Goal: Task Accomplishment & Management: Use online tool/utility

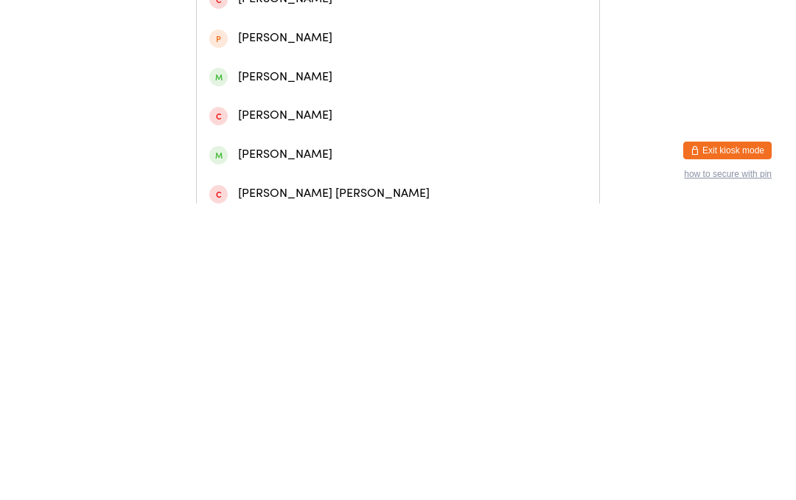
type input "[PERSON_NAME]"
click at [323, 69] on div "[PERSON_NAME]" at bounding box center [398, 62] width 378 height 20
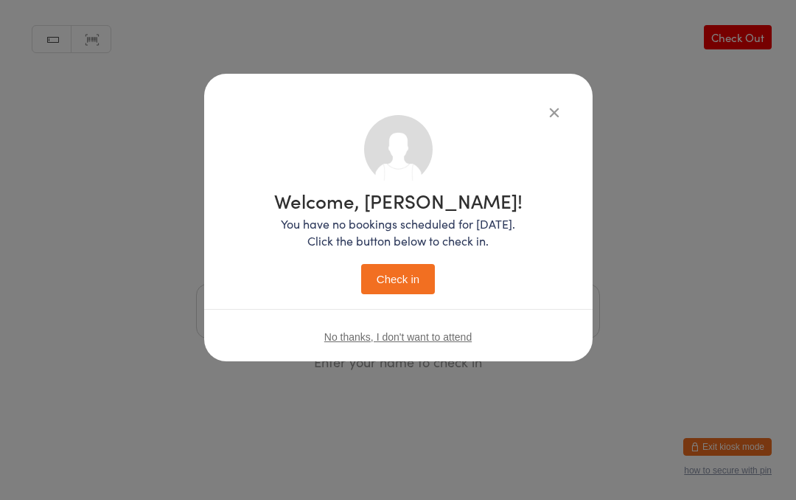
click at [409, 283] on button "Check in" at bounding box center [398, 279] width 74 height 30
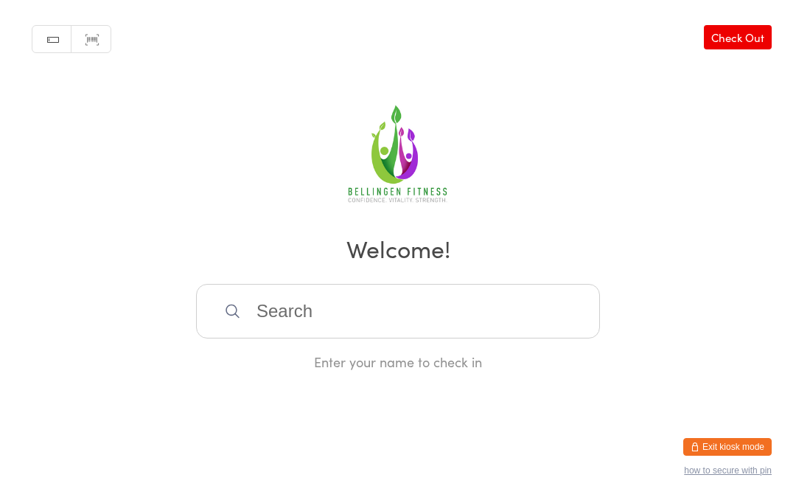
click at [365, 323] on input "search" at bounding box center [398, 311] width 404 height 55
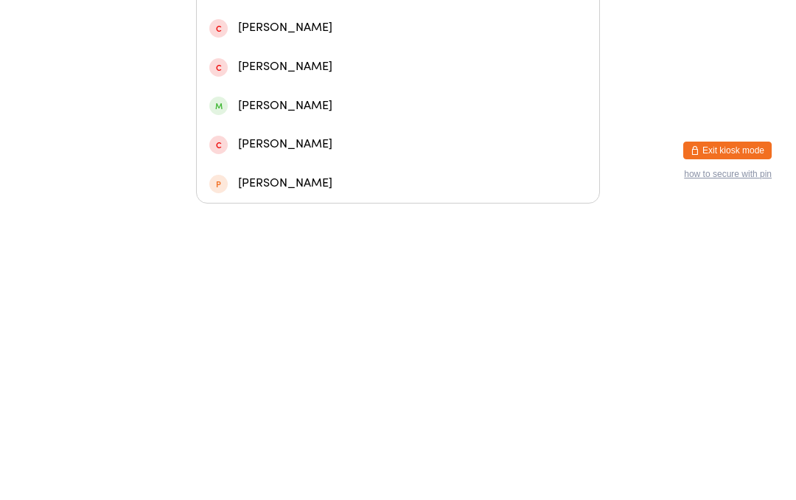
type input "Amber"
click at [280, 81] on div "[PERSON_NAME]" at bounding box center [398, 91] width 378 height 20
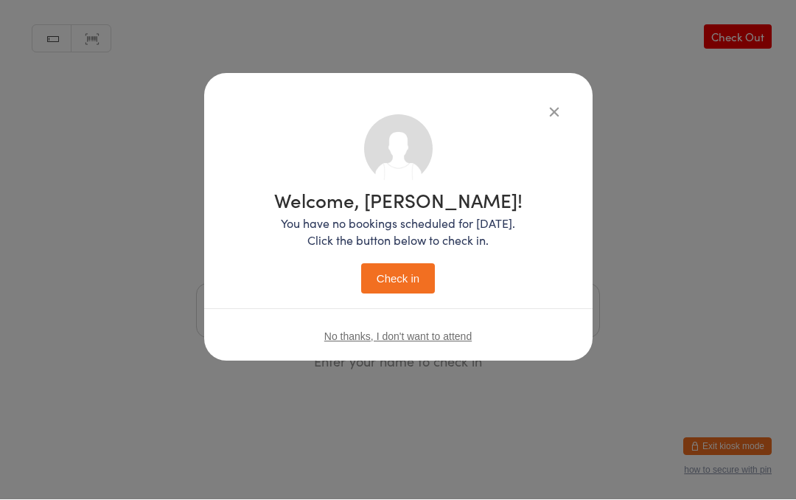
click at [406, 275] on button "Check in" at bounding box center [398, 279] width 74 height 30
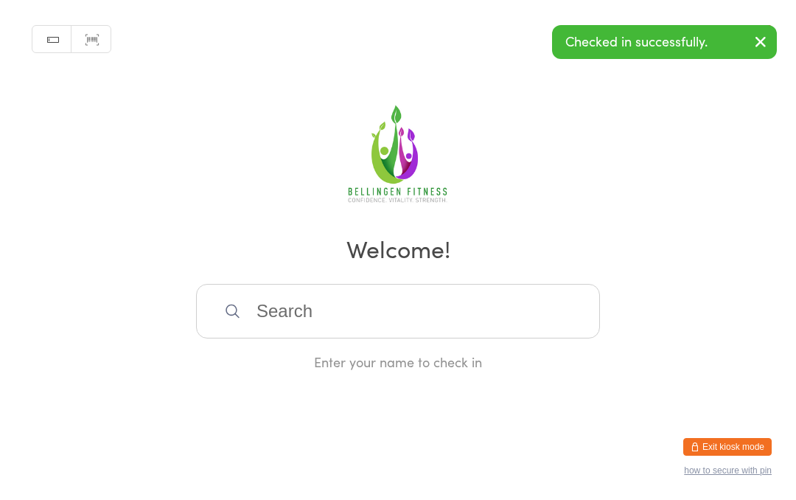
click at [288, 338] on input "search" at bounding box center [398, 311] width 404 height 55
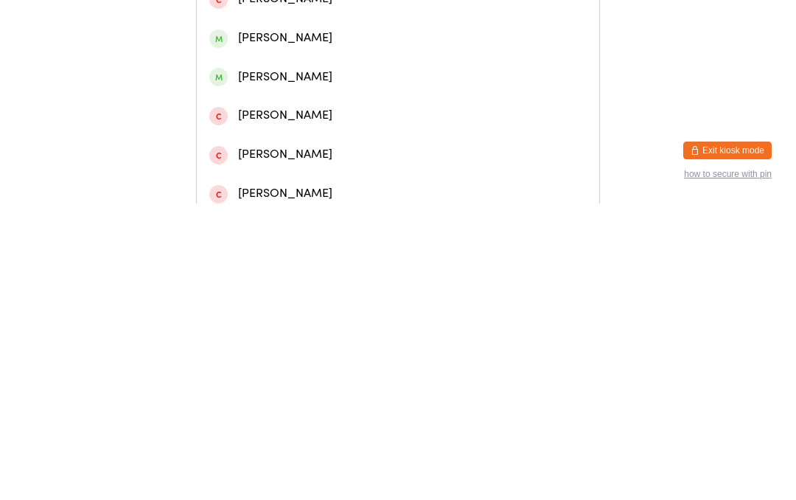
type input "[PERSON_NAME]"
click at [259, 72] on div "[PERSON_NAME]" at bounding box center [398, 62] width 378 height 20
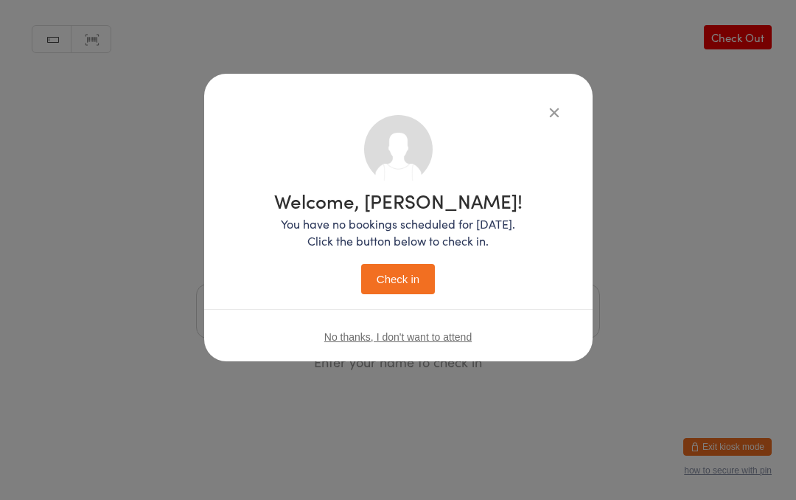
click at [402, 285] on button "Check in" at bounding box center [398, 279] width 74 height 30
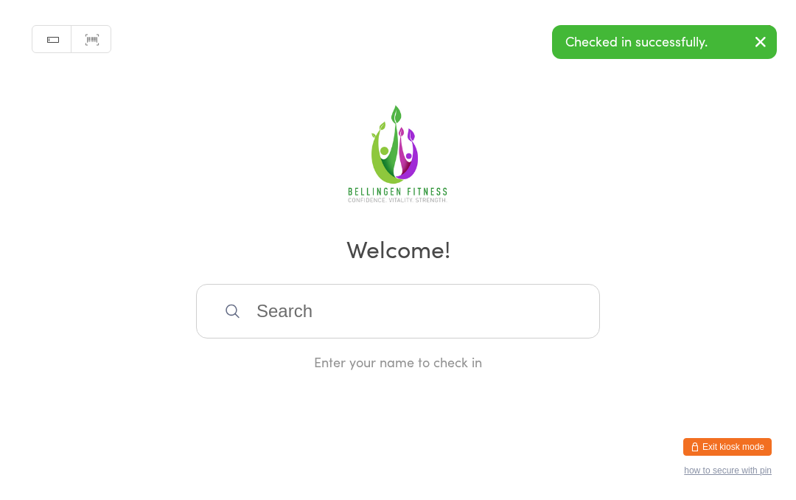
click at [353, 338] on input "search" at bounding box center [398, 311] width 404 height 55
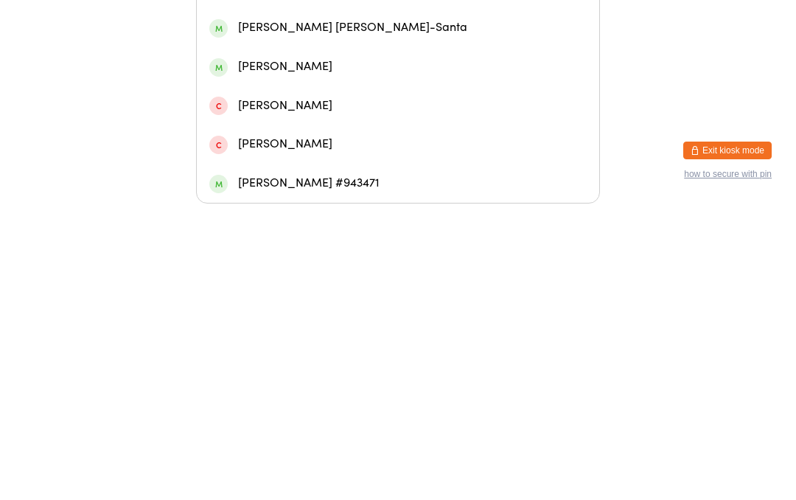
type input "Del"
click at [270, 170] on div "[PERSON_NAME]" at bounding box center [398, 168] width 403 height 39
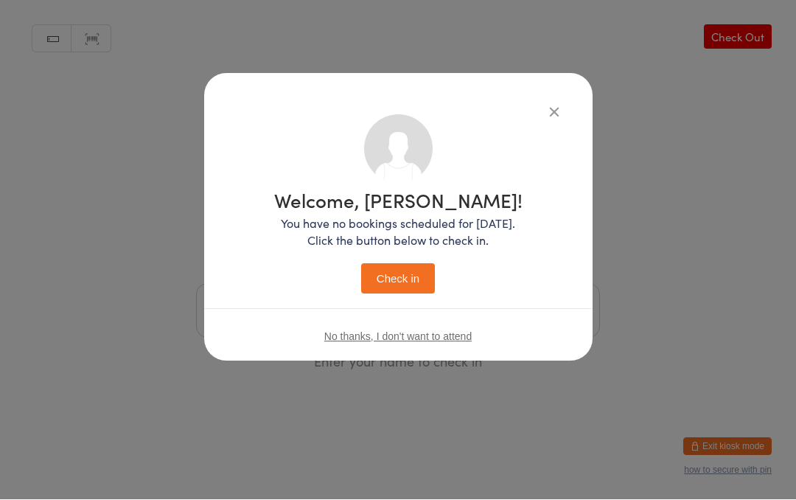
click at [402, 285] on button "Check in" at bounding box center [398, 279] width 74 height 30
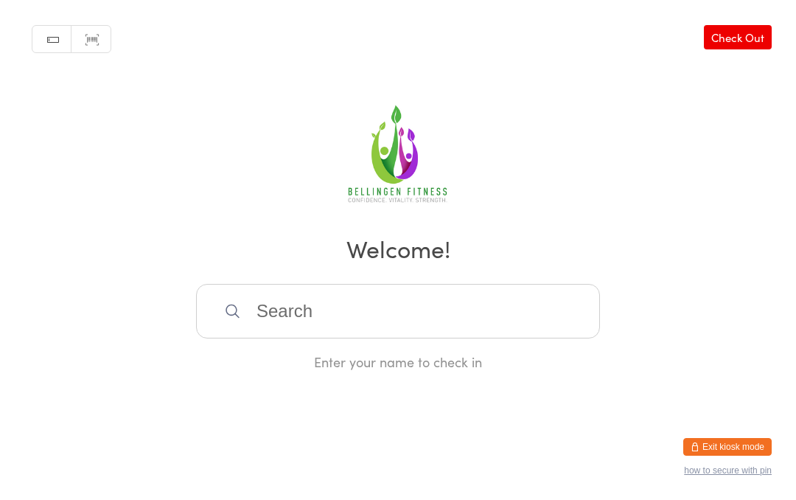
click at [482, 332] on input "search" at bounding box center [398, 311] width 404 height 55
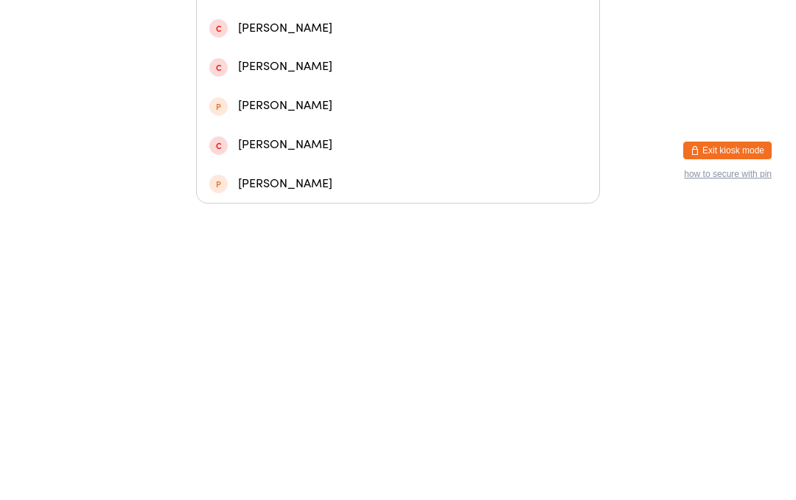
type input "Bill"
click at [403, 159] on div "[PERSON_NAME]" at bounding box center [398, 169] width 378 height 20
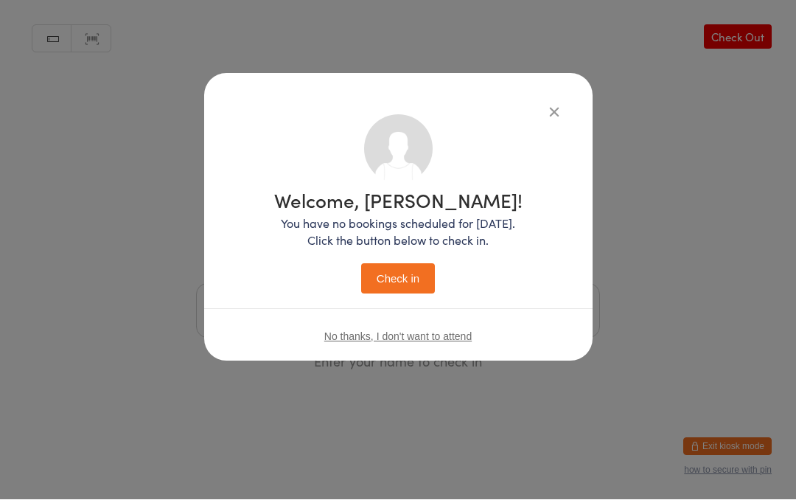
click at [407, 269] on button "Check in" at bounding box center [398, 279] width 74 height 30
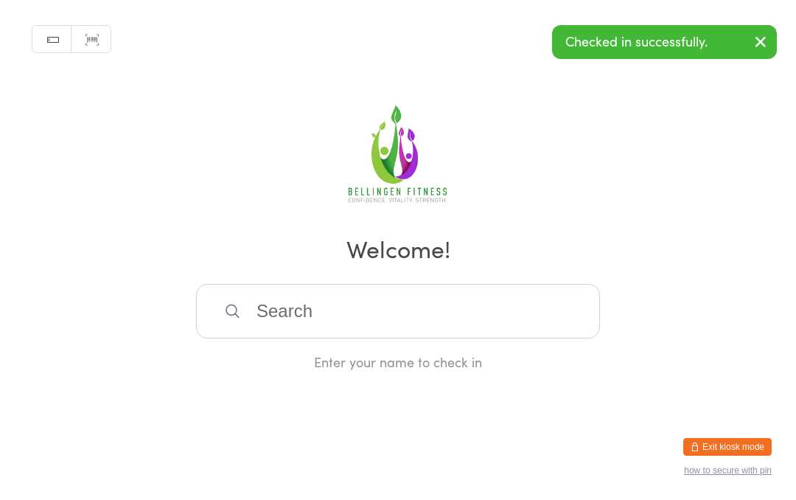
click at [469, 315] on input "search" at bounding box center [398, 311] width 404 height 55
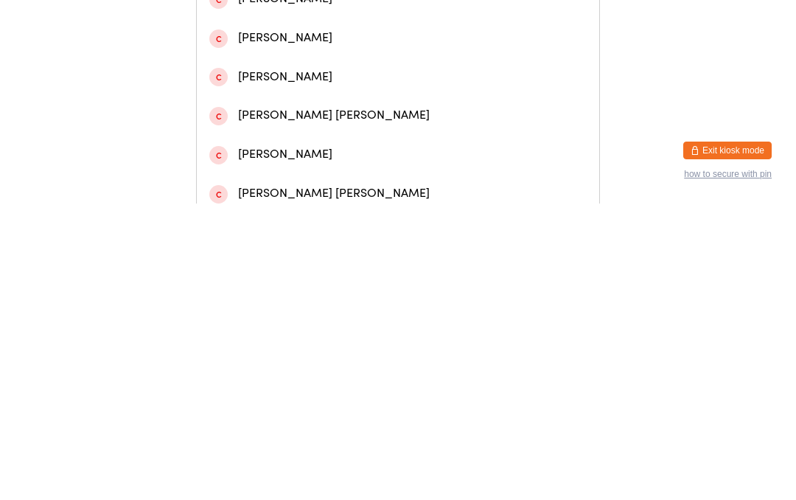
type input "Mars"
click at [299, 72] on div "[PERSON_NAME]" at bounding box center [398, 62] width 378 height 20
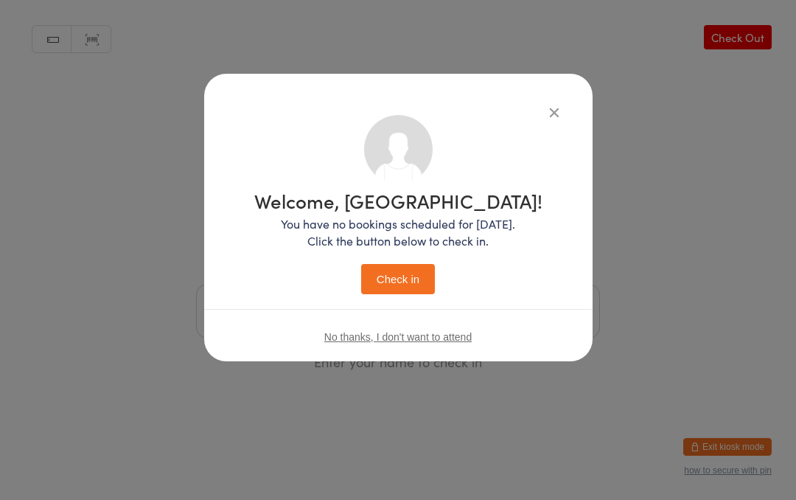
click at [406, 281] on button "Check in" at bounding box center [398, 279] width 74 height 30
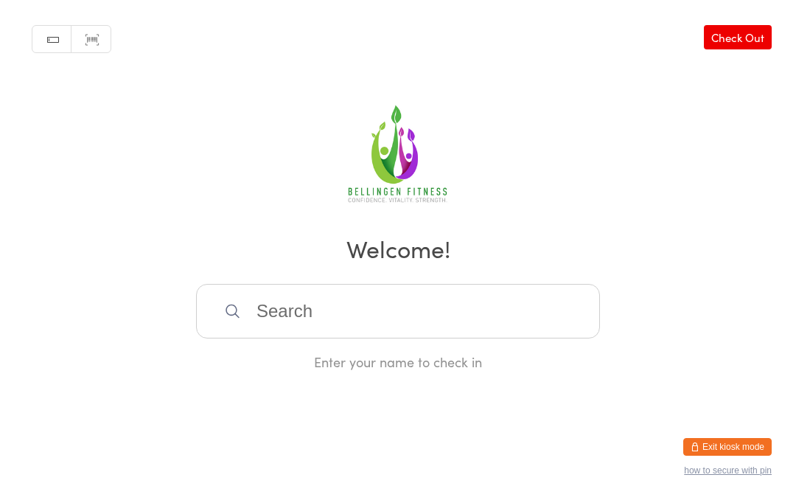
click at [570, 315] on input "search" at bounding box center [398, 311] width 404 height 55
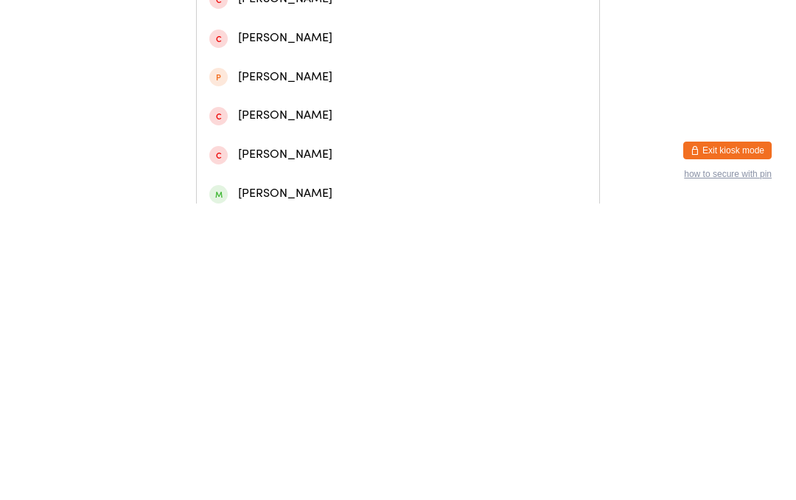
type input "[PERSON_NAME]"
click at [373, 71] on div "[PERSON_NAME]" at bounding box center [398, 62] width 378 height 20
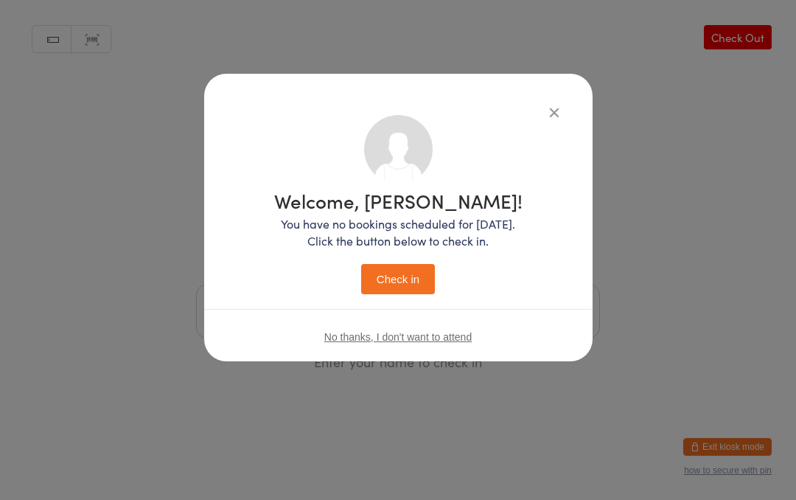
click at [409, 282] on button "Check in" at bounding box center [398, 279] width 74 height 30
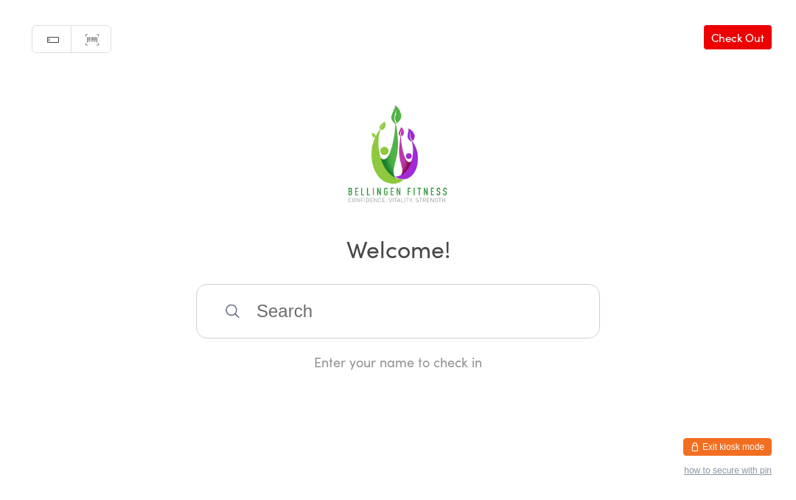
click at [280, 310] on input "search" at bounding box center [398, 311] width 404 height 55
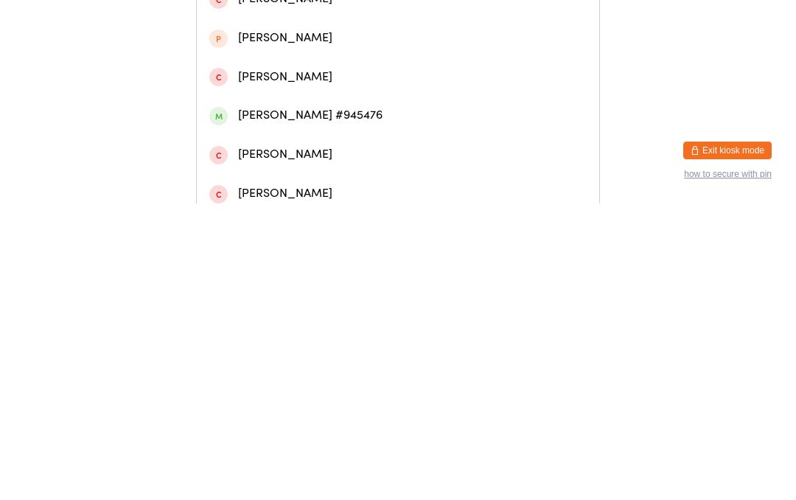
click at [293, 42] on input "[PERSON_NAME]" at bounding box center [398, 14] width 404 height 55
type input "[PERSON_NAME]"
click at [532, 111] on div "[PERSON_NAME]" at bounding box center [398, 101] width 378 height 20
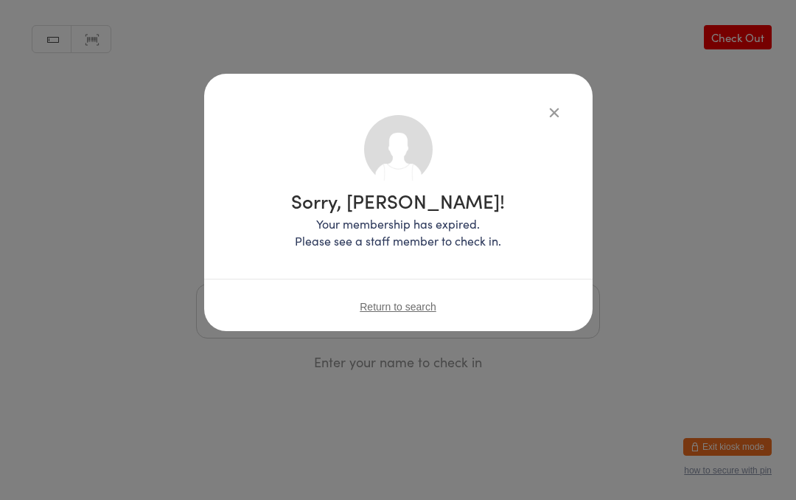
click at [533, 96] on div "Sorry, [PERSON_NAME]! Your membership has expired. Please see a staff member to…" at bounding box center [398, 202] width 389 height 257
click at [649, 297] on div "Sorry, [PERSON_NAME]! Your membership has expired. Please see a staff member to…" at bounding box center [398, 250] width 796 height 500
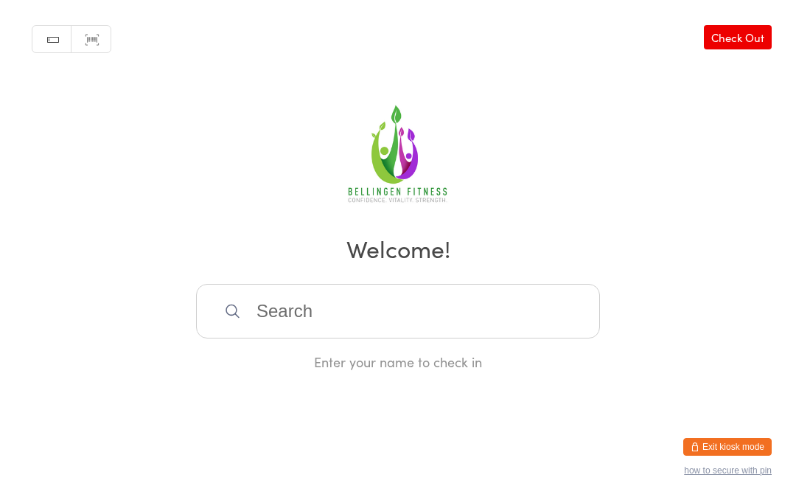
click at [298, 323] on input "search" at bounding box center [398, 311] width 404 height 55
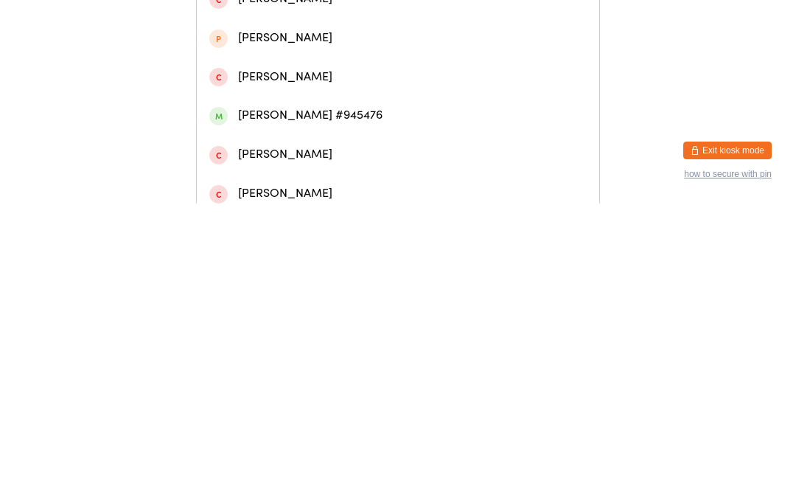
type input "[PERSON_NAME]"
click at [296, 57] on div "[PERSON_NAME]" at bounding box center [398, 62] width 403 height 39
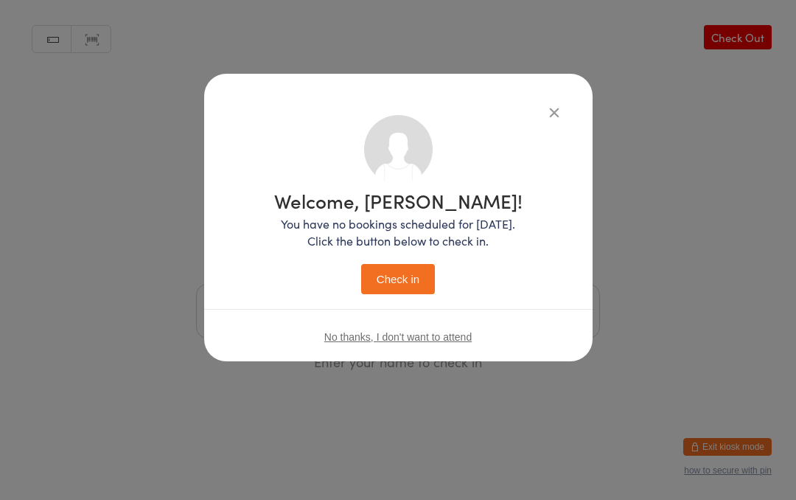
click at [392, 269] on button "Check in" at bounding box center [398, 279] width 74 height 30
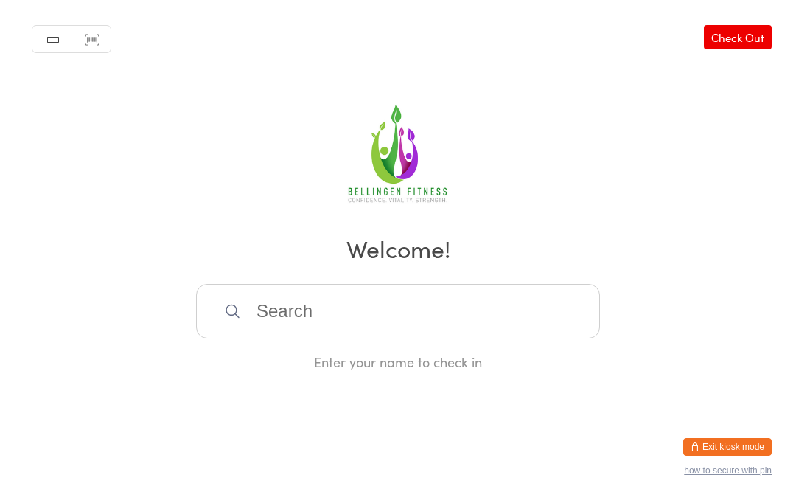
click at [368, 331] on input "search" at bounding box center [398, 311] width 404 height 55
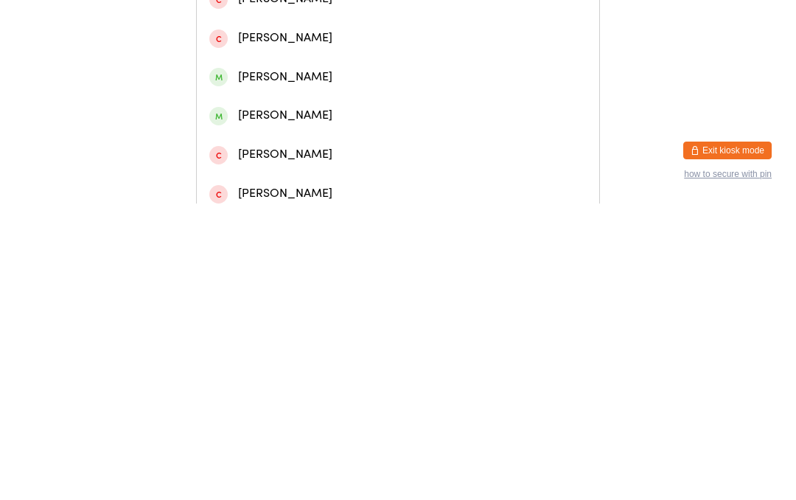
type input "[PERSON_NAME]"
click at [302, 150] on div "[PERSON_NAME]" at bounding box center [398, 140] width 378 height 20
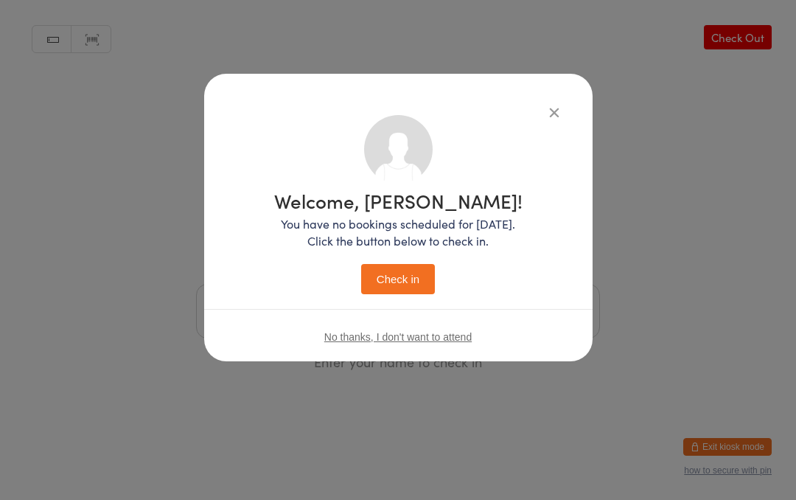
click at [389, 272] on button "Check in" at bounding box center [398, 279] width 74 height 30
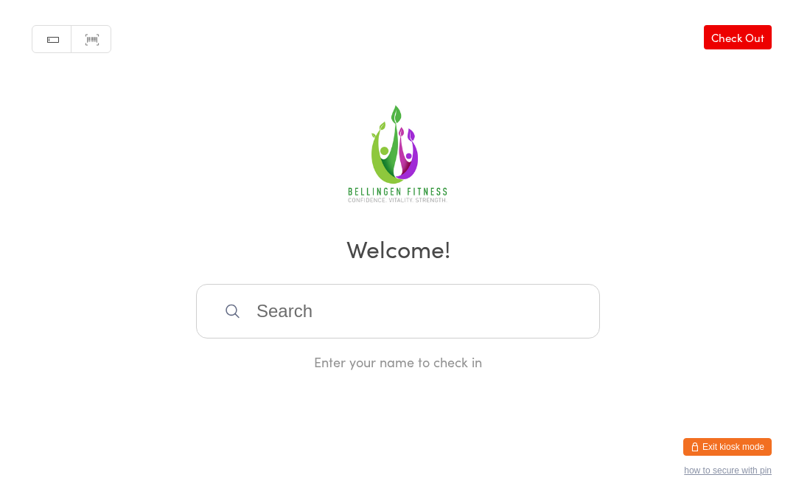
click at [341, 327] on input "search" at bounding box center [398, 311] width 404 height 55
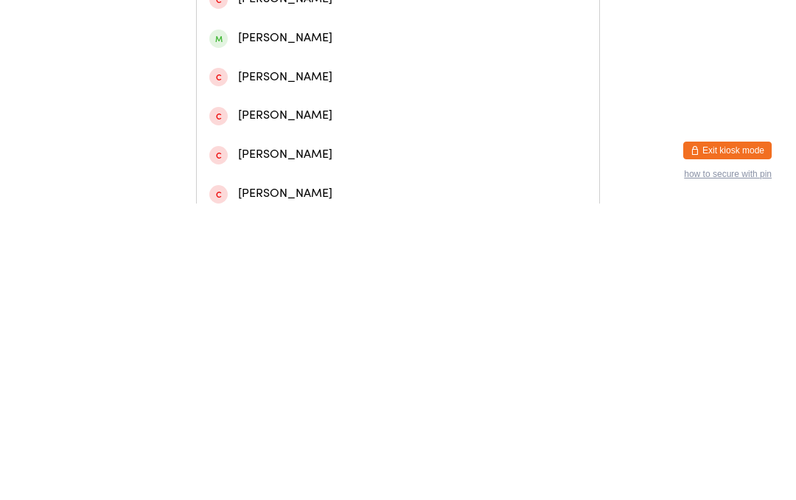
type input "[PERSON_NAME]"
click at [276, 72] on div "[PERSON_NAME]" at bounding box center [398, 62] width 378 height 20
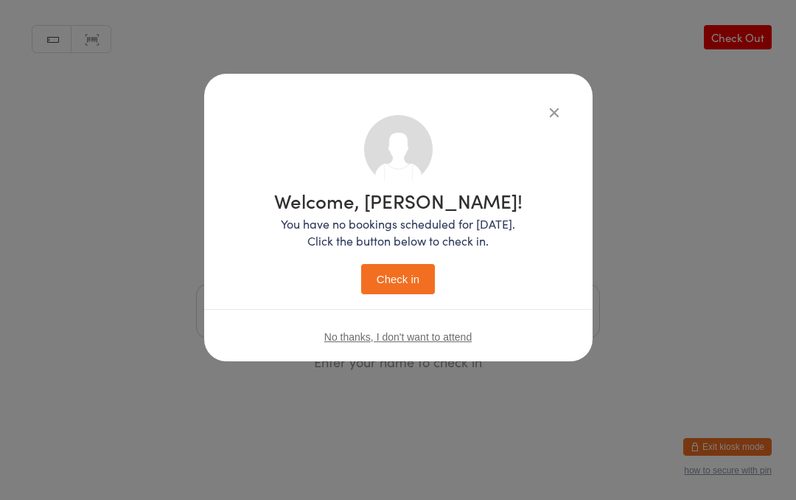
click at [401, 278] on button "Check in" at bounding box center [398, 279] width 74 height 30
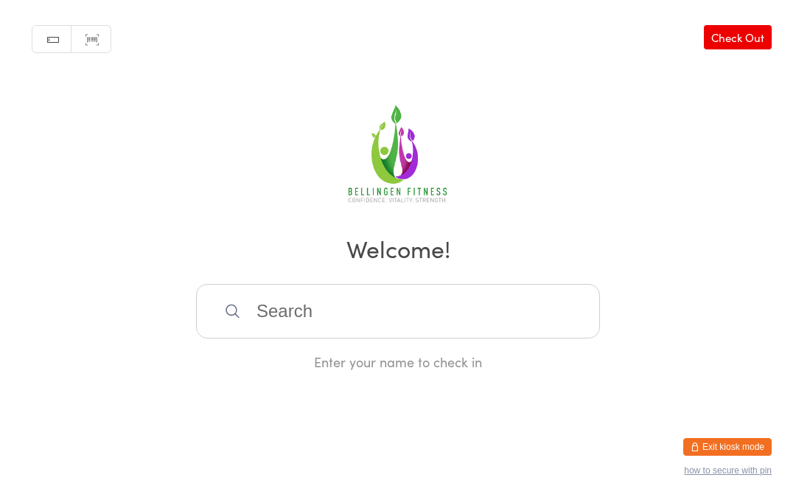
click at [421, 290] on div "Manual search Scanner input Check Out Welcome! Enter your name to check in" at bounding box center [398, 185] width 796 height 371
click at [321, 325] on input "search" at bounding box center [398, 311] width 404 height 55
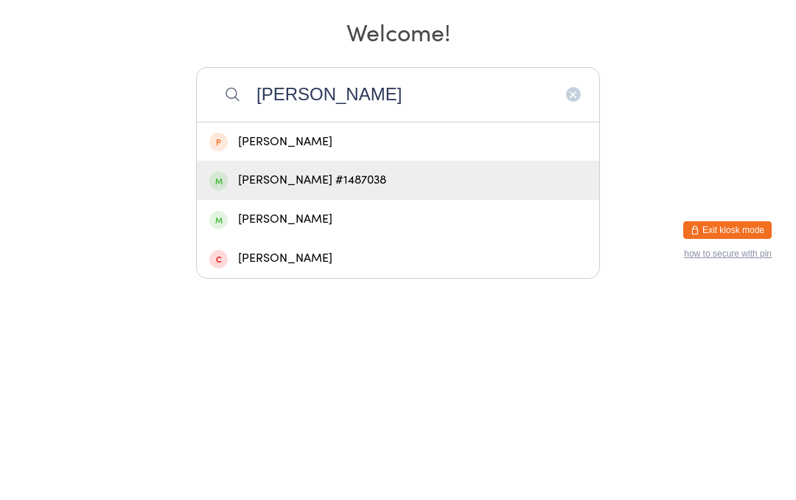
type input "[PERSON_NAME]"
click at [373, 387] on div "[PERSON_NAME] #1487038" at bounding box center [398, 397] width 378 height 20
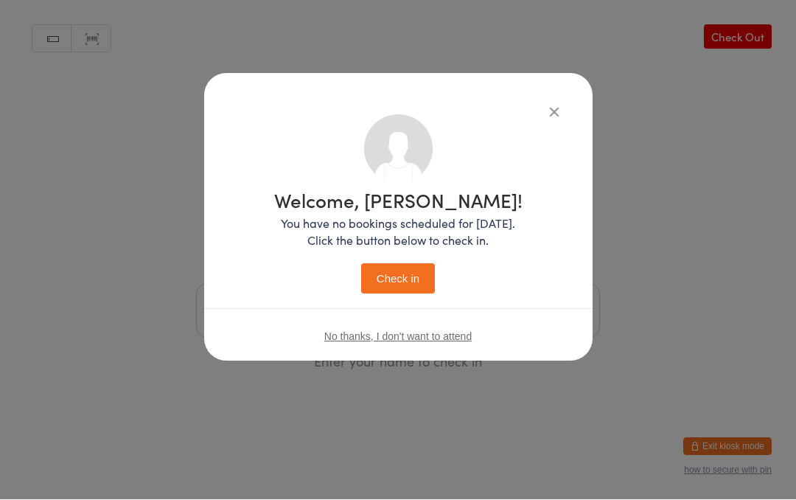
click at [421, 279] on button "Check in" at bounding box center [398, 279] width 74 height 30
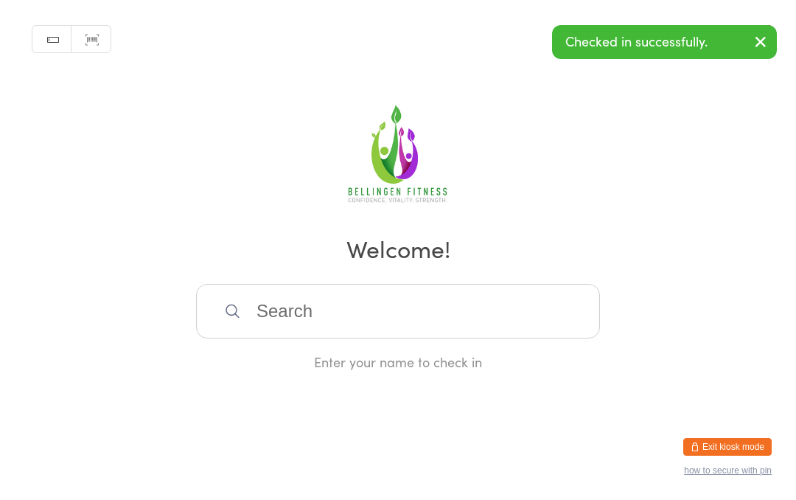
click at [684, 178] on div "Manual search Scanner input Check Out Welcome! Enter your name to check in" at bounding box center [398, 185] width 796 height 371
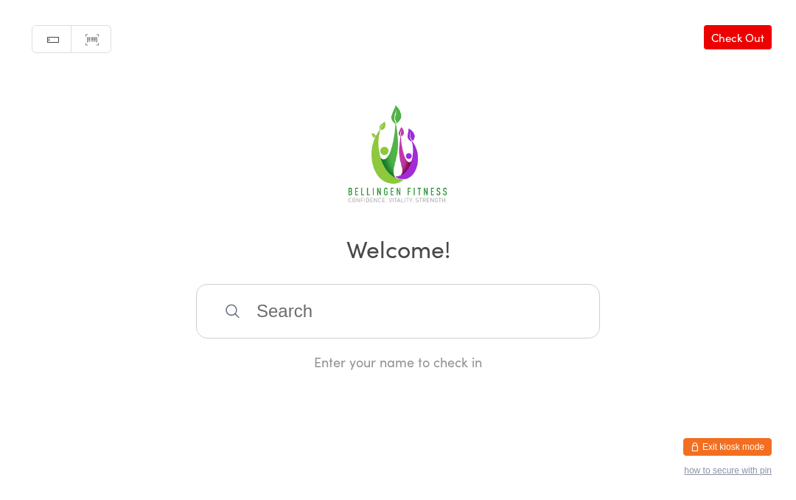
click at [293, 310] on input "search" at bounding box center [398, 311] width 404 height 55
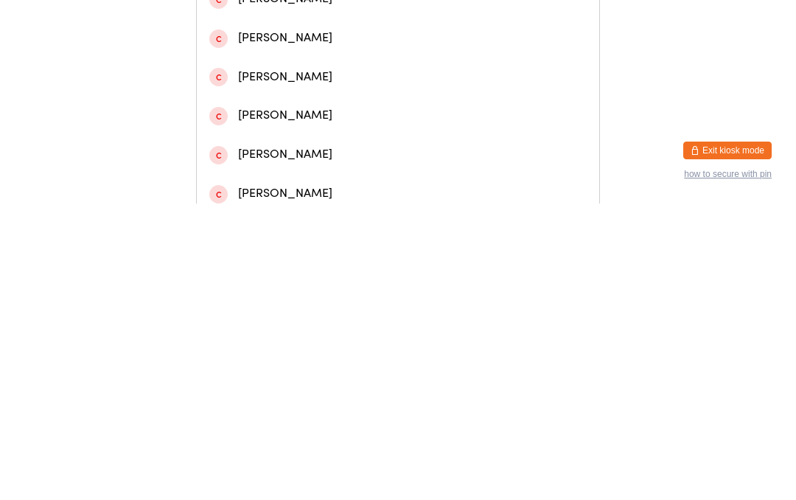
type input "[PERSON_NAME]"
click at [342, 70] on div "[PERSON_NAME]" at bounding box center [398, 62] width 378 height 20
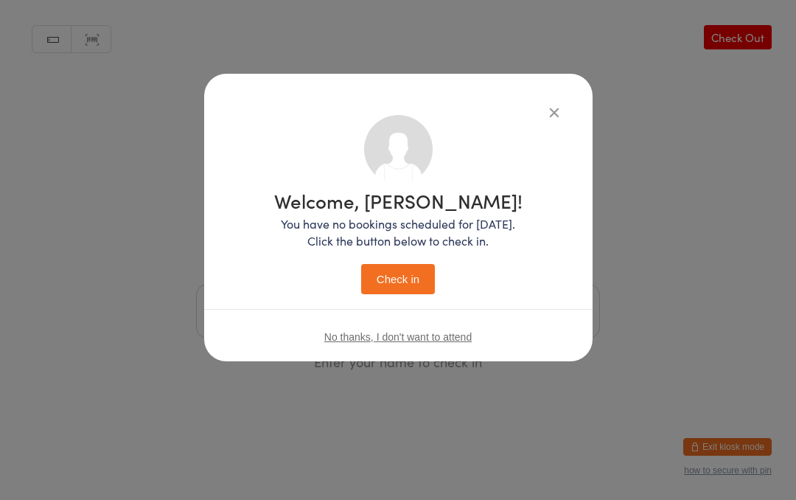
click at [428, 270] on button "Check in" at bounding box center [398, 279] width 74 height 30
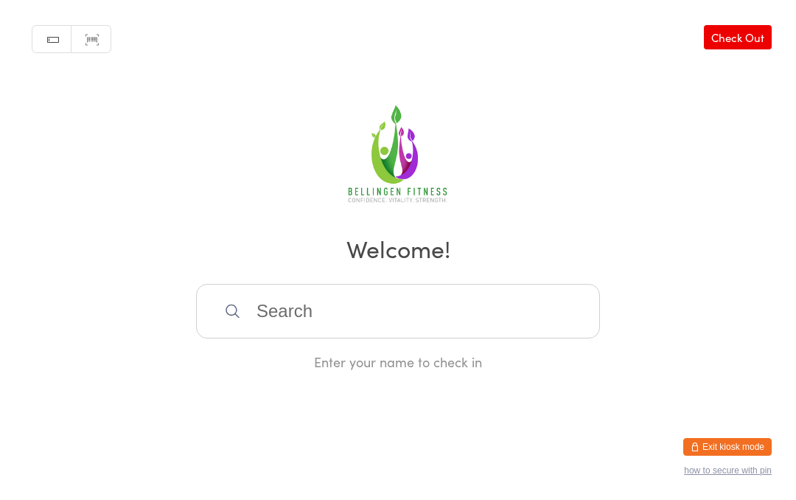
click at [302, 316] on input "search" at bounding box center [398, 311] width 404 height 55
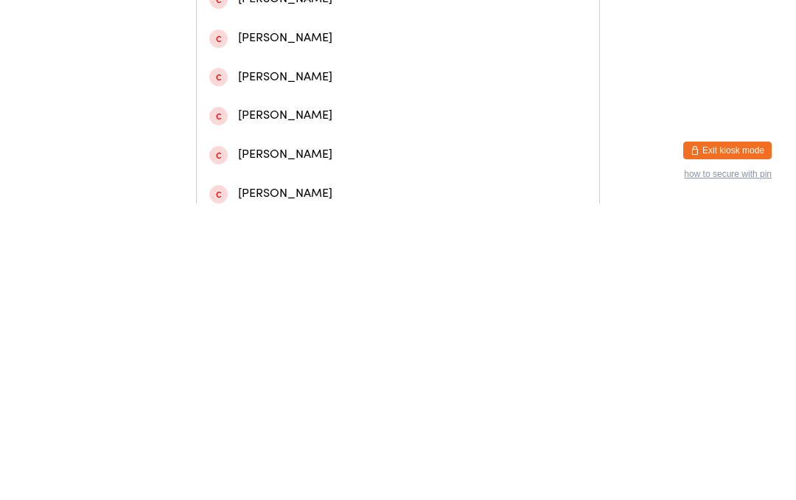
type input "[PERSON_NAME]"
click at [305, 63] on div "[PERSON_NAME]" at bounding box center [398, 62] width 403 height 39
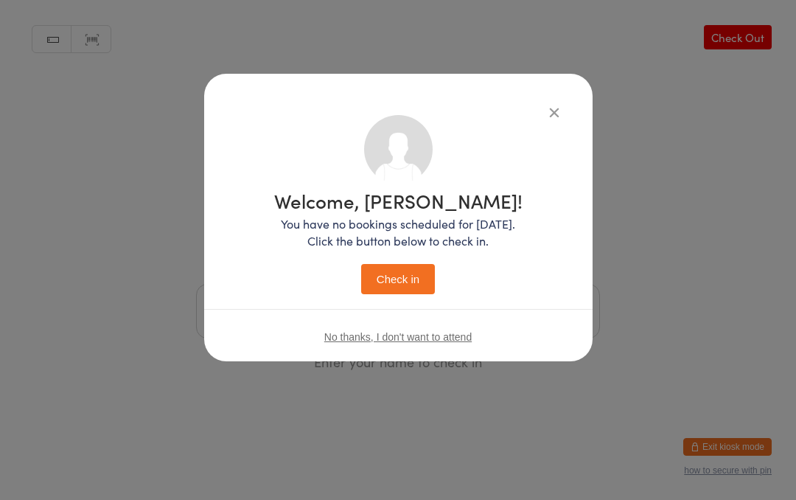
click at [395, 260] on div "Welcome, [PERSON_NAME]! You have no bookings scheduled for [DATE]. Click the bu…" at bounding box center [398, 242] width 249 height 103
click at [411, 267] on button "Check in" at bounding box center [398, 279] width 74 height 30
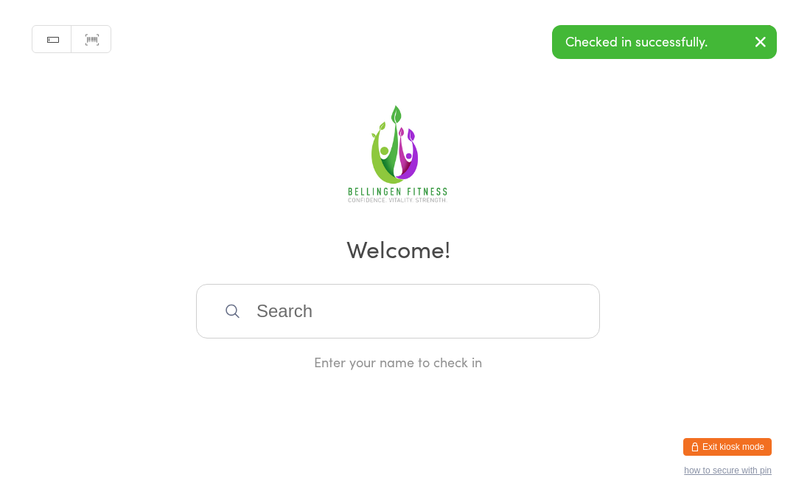
click at [366, 317] on input "search" at bounding box center [398, 311] width 404 height 55
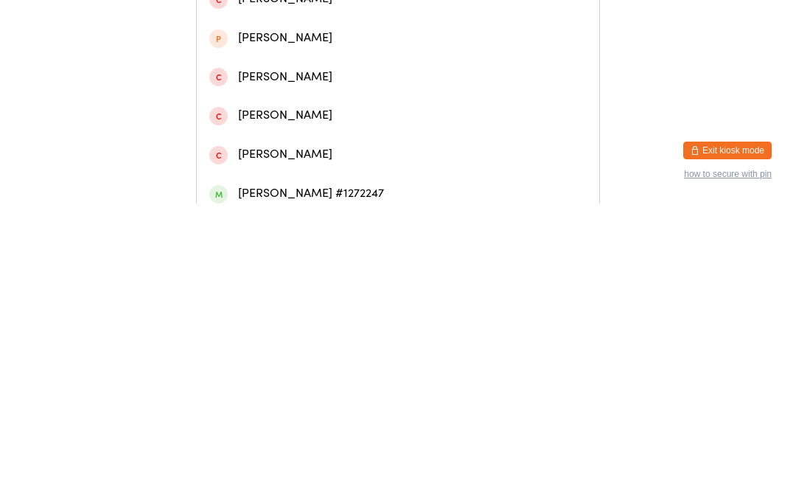
type input "Juli"
click at [347, 111] on div "[PERSON_NAME]" at bounding box center [398, 101] width 378 height 20
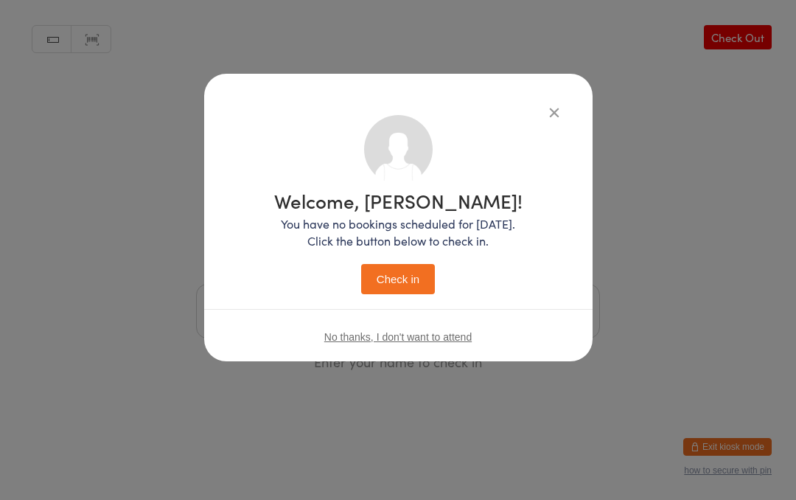
click at [398, 280] on button "Check in" at bounding box center [398, 279] width 74 height 30
